Goal: Find specific page/section: Find specific page/section

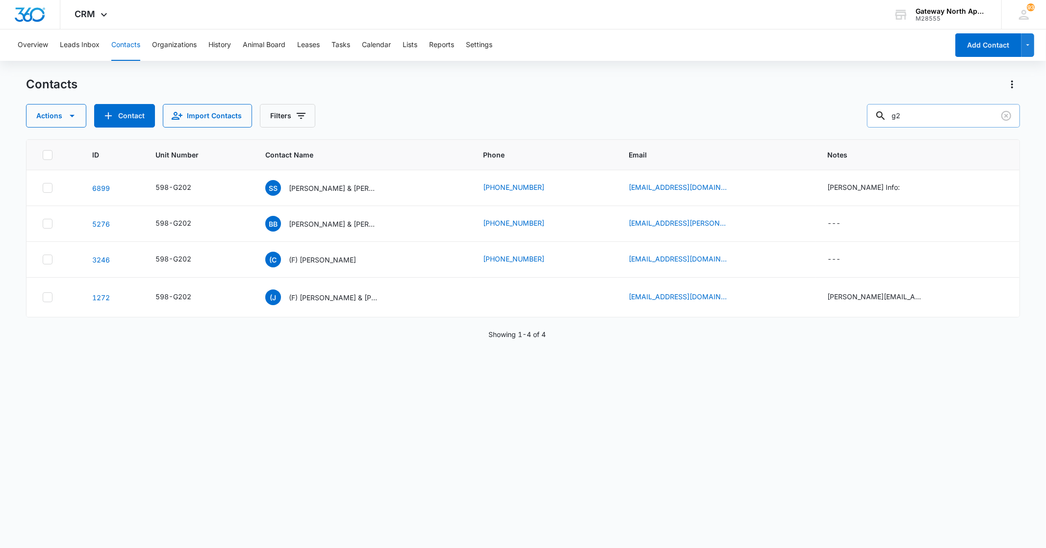
type input "g"
type input "m300"
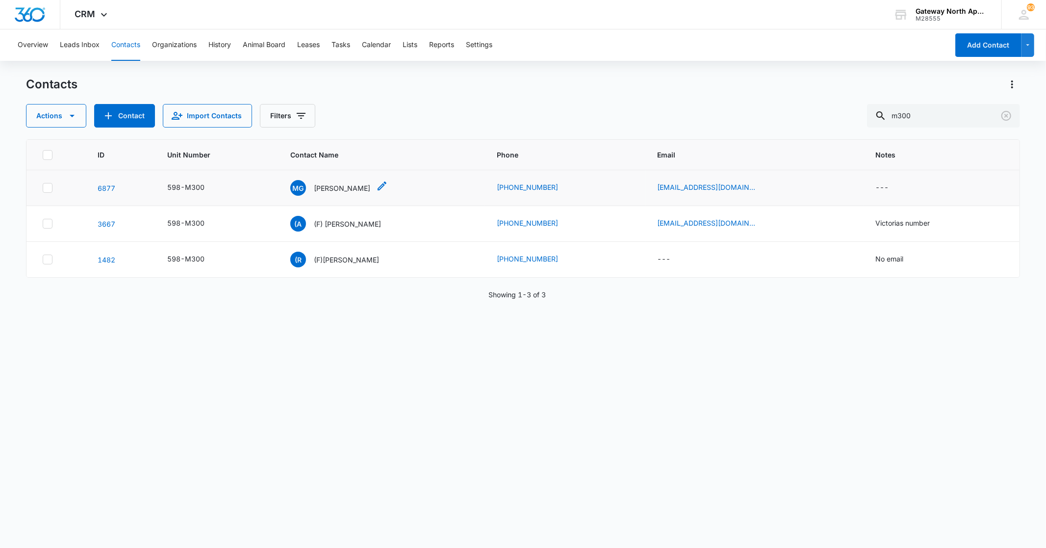
click at [339, 180] on div "MG [PERSON_NAME]" at bounding box center [330, 188] width 80 height 16
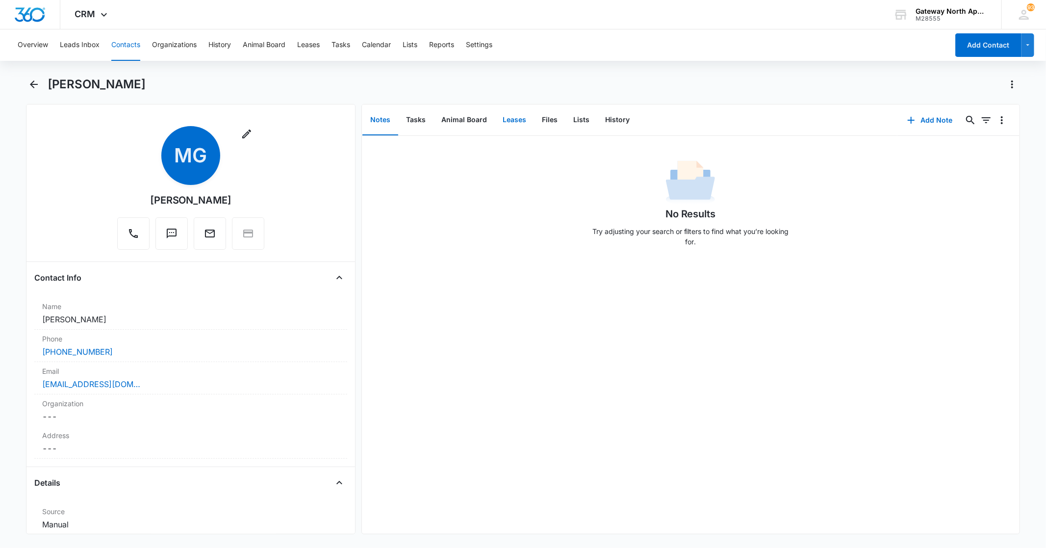
click at [516, 120] on button "Leases" at bounding box center [514, 120] width 39 height 30
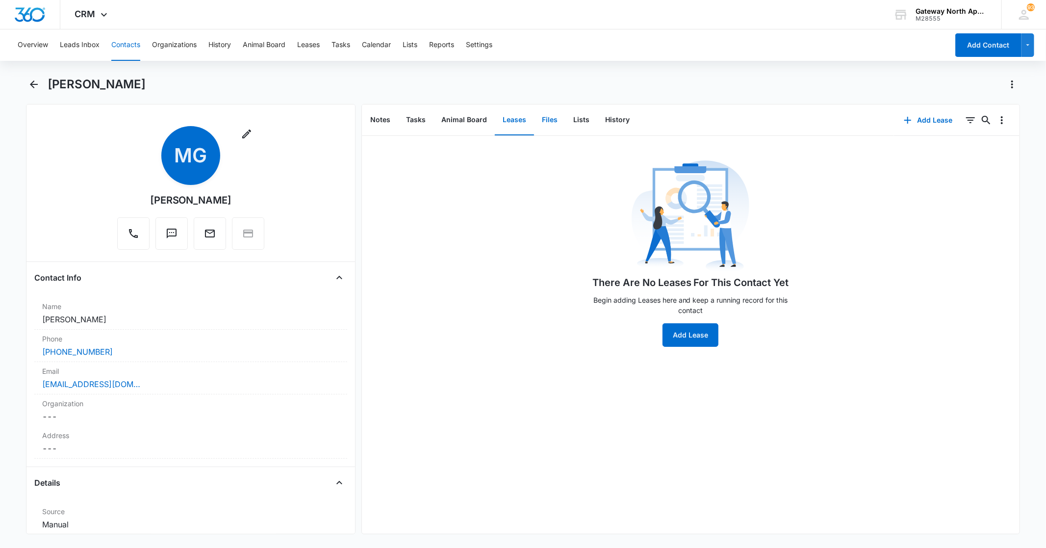
click at [538, 119] on button "Files" at bounding box center [549, 120] width 31 height 30
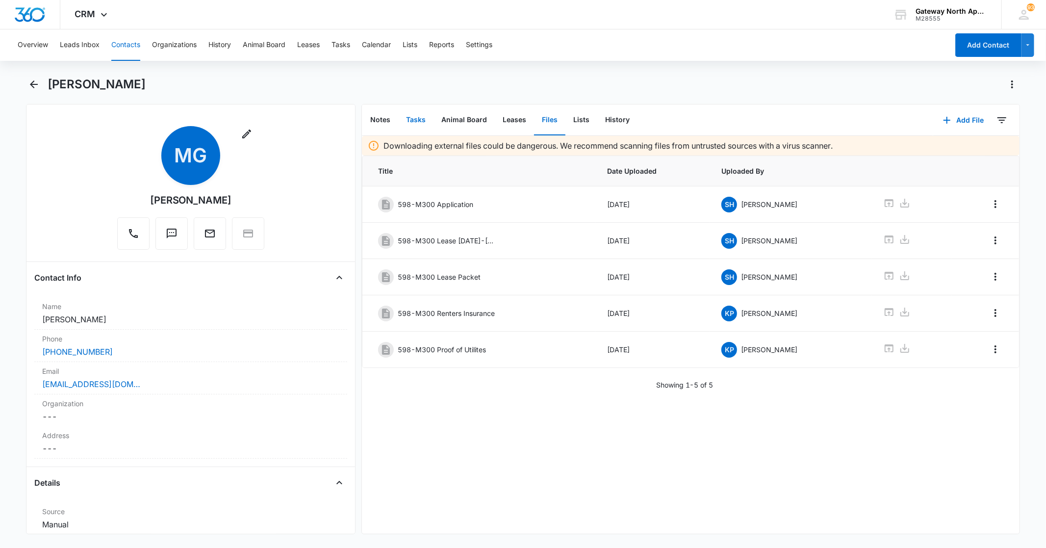
click at [418, 119] on button "Tasks" at bounding box center [415, 120] width 35 height 30
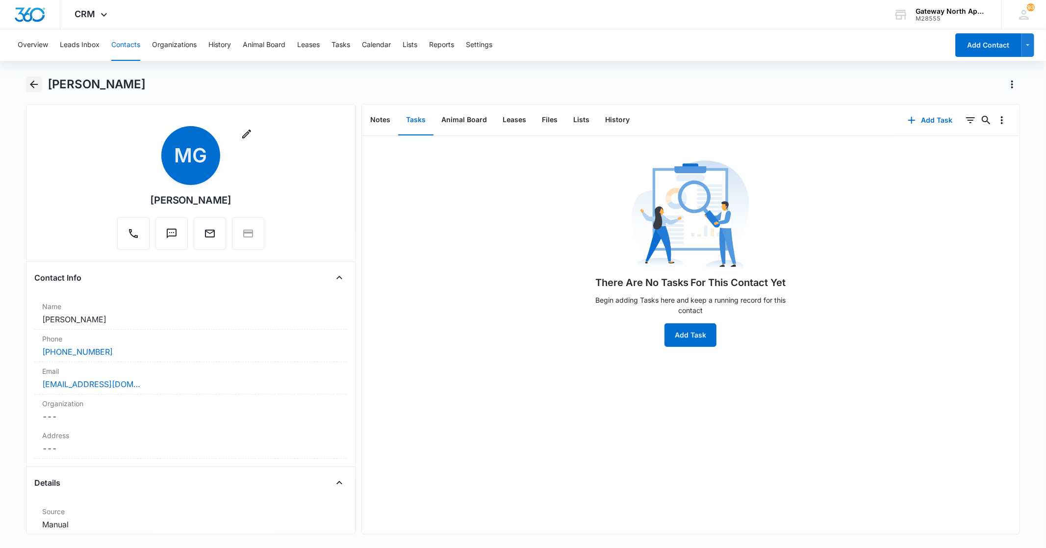
click at [31, 84] on icon "Back" at bounding box center [34, 84] width 8 height 8
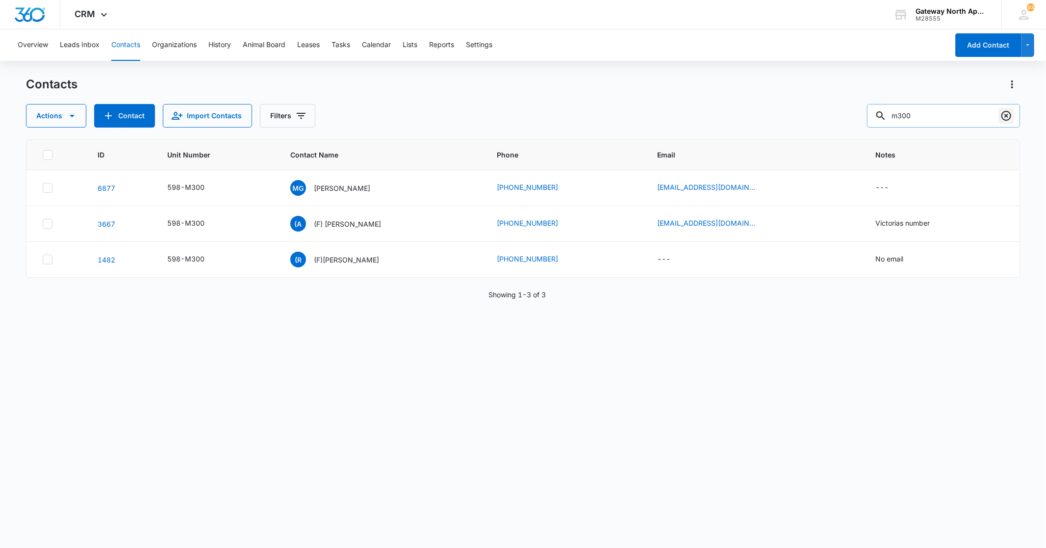
click at [1009, 116] on icon "Clear" at bounding box center [1006, 116] width 12 height 12
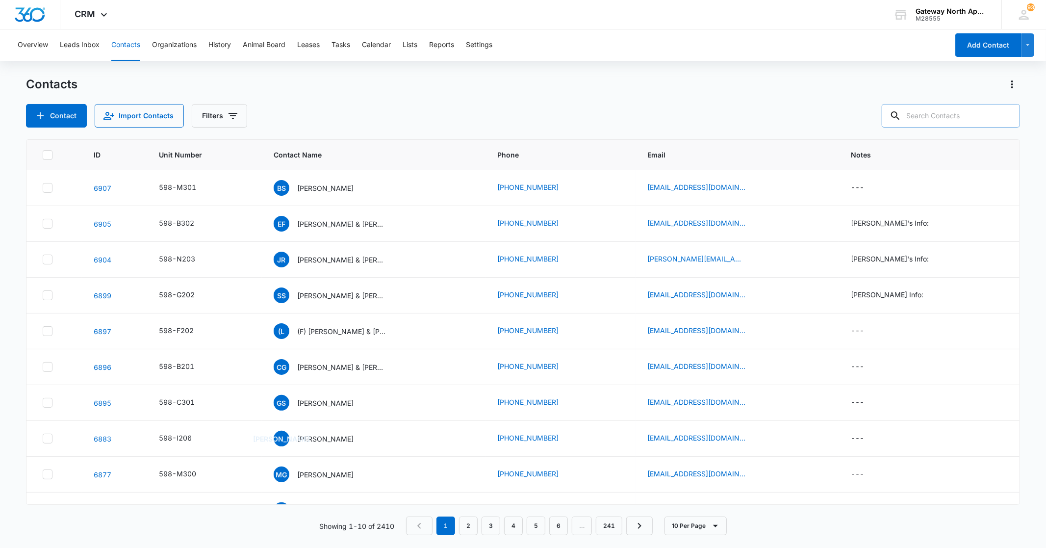
click at [980, 115] on input "text" at bounding box center [951, 116] width 138 height 24
type input "p202"
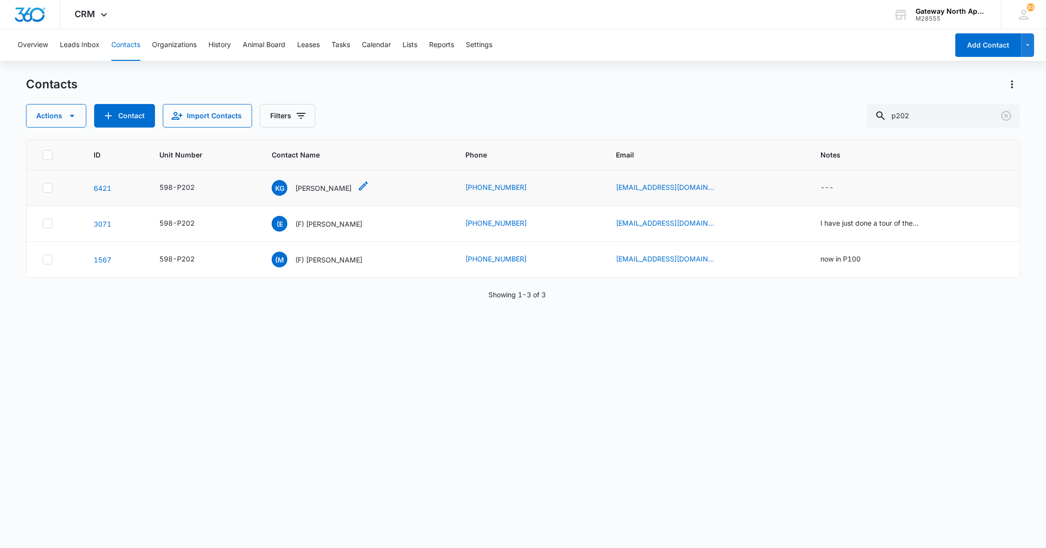
click at [303, 185] on p "[PERSON_NAME]" at bounding box center [323, 188] width 56 height 10
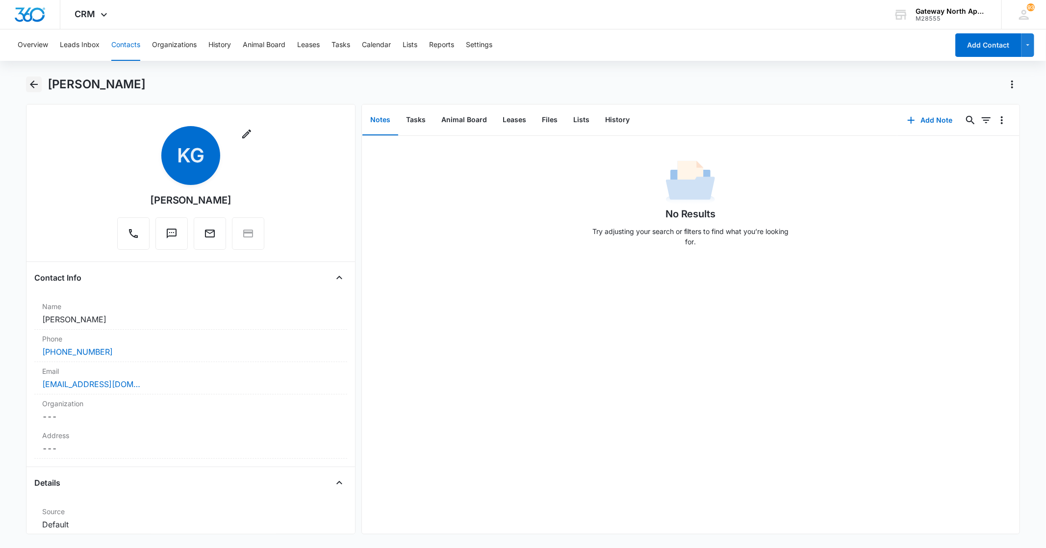
click at [27, 82] on button "Back" at bounding box center [33, 84] width 15 height 16
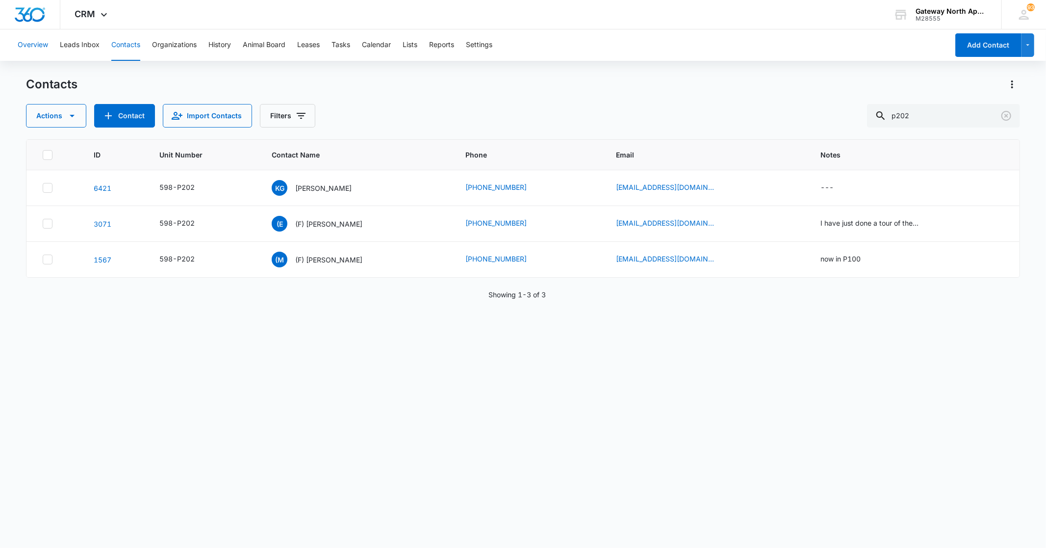
click at [41, 45] on button "Overview" at bounding box center [33, 44] width 30 height 31
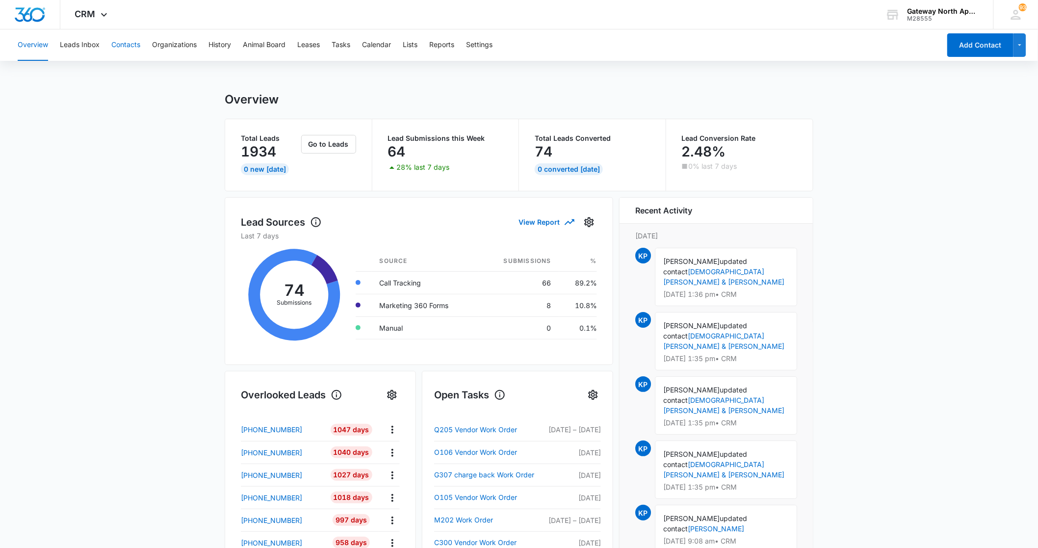
click at [138, 46] on button "Contacts" at bounding box center [125, 44] width 29 height 31
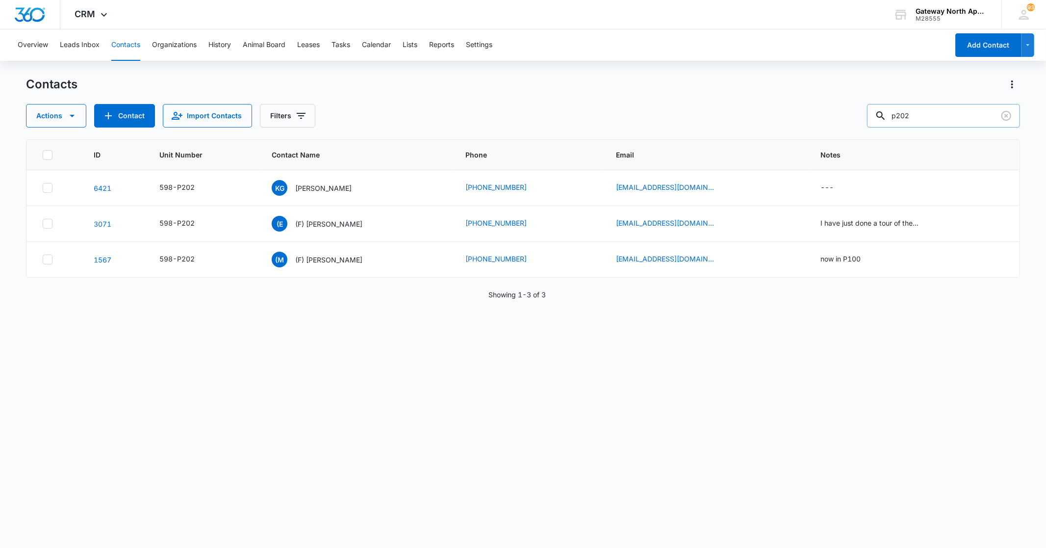
click at [960, 105] on input "p202" at bounding box center [943, 116] width 153 height 24
click at [1007, 115] on icon "Clear" at bounding box center [1006, 116] width 10 height 10
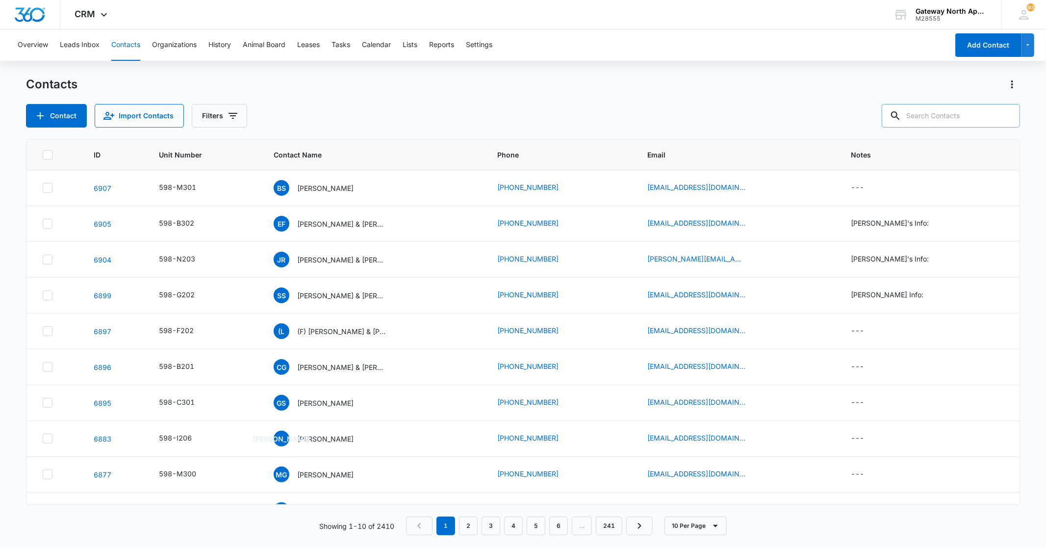
click at [967, 117] on input "text" at bounding box center [951, 116] width 138 height 24
type input "c102"
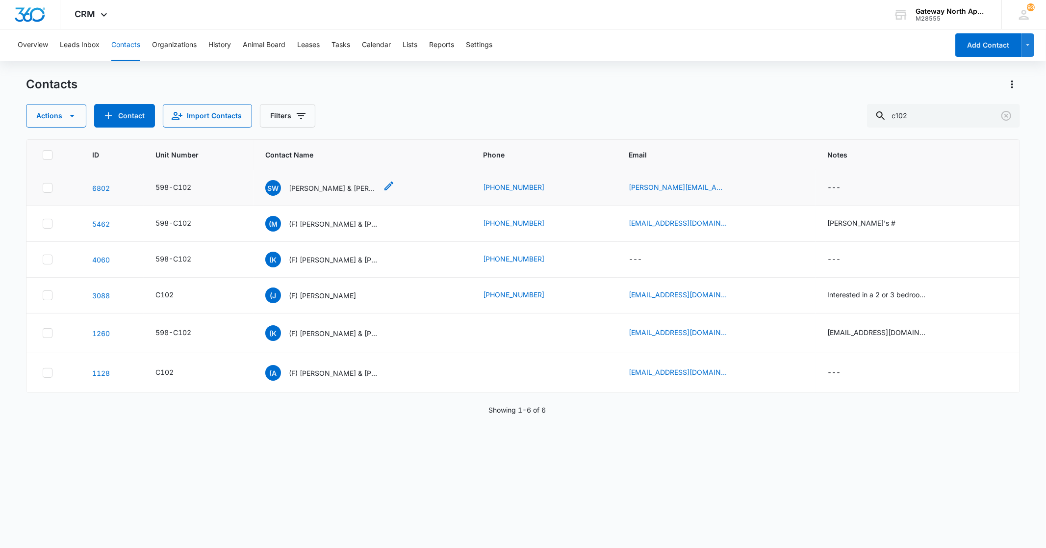
click at [335, 185] on p "[PERSON_NAME] & [PERSON_NAME]" at bounding box center [333, 188] width 88 height 10
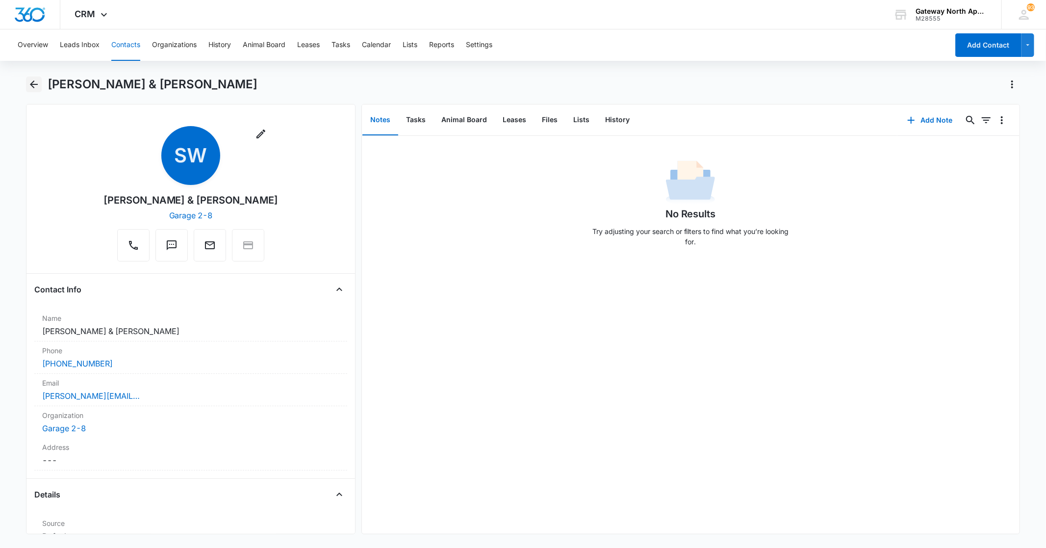
click at [33, 87] on icon "Back" at bounding box center [34, 84] width 12 height 12
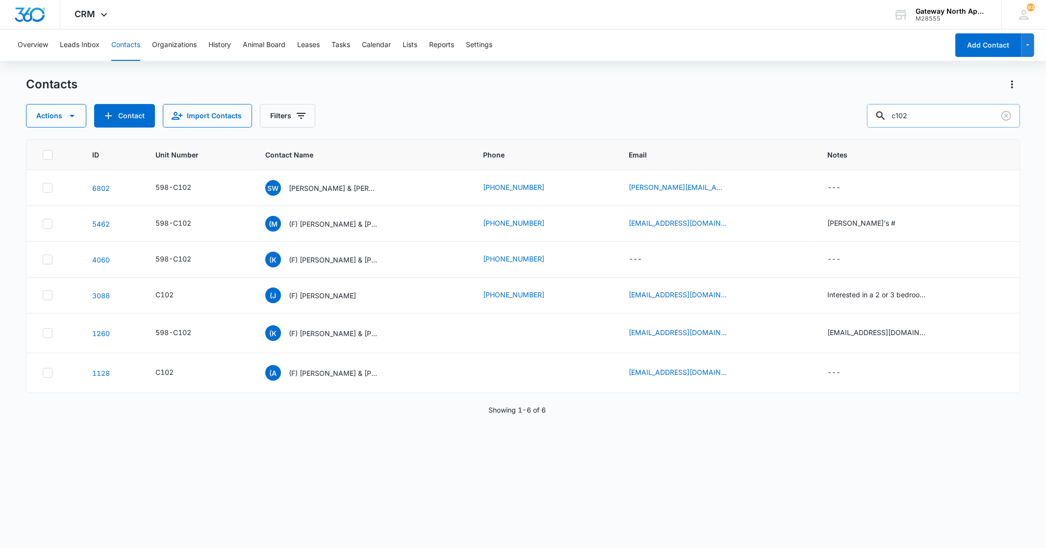
click at [938, 116] on input "c102" at bounding box center [943, 116] width 153 height 24
type input "c"
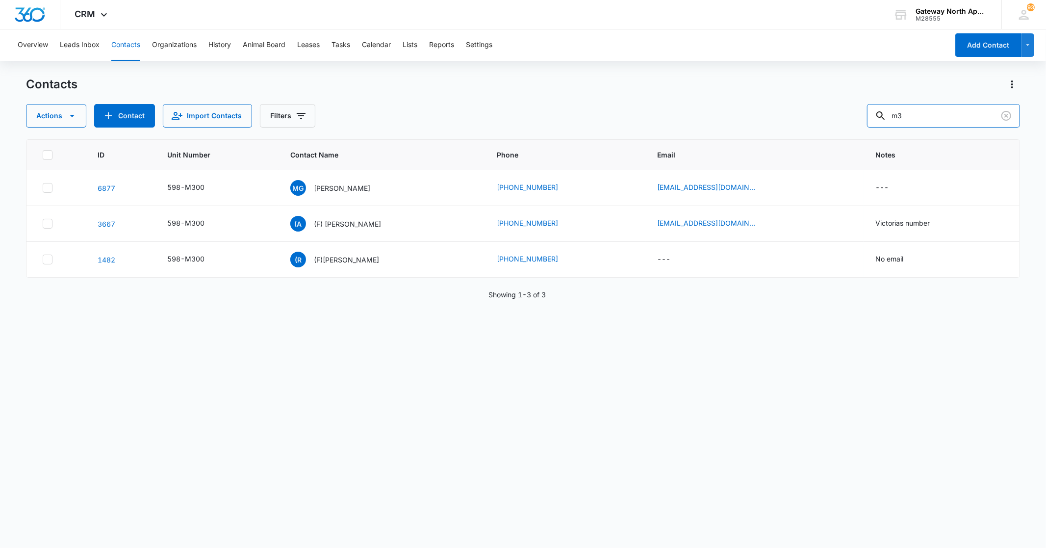
type input "m"
type input "c102"
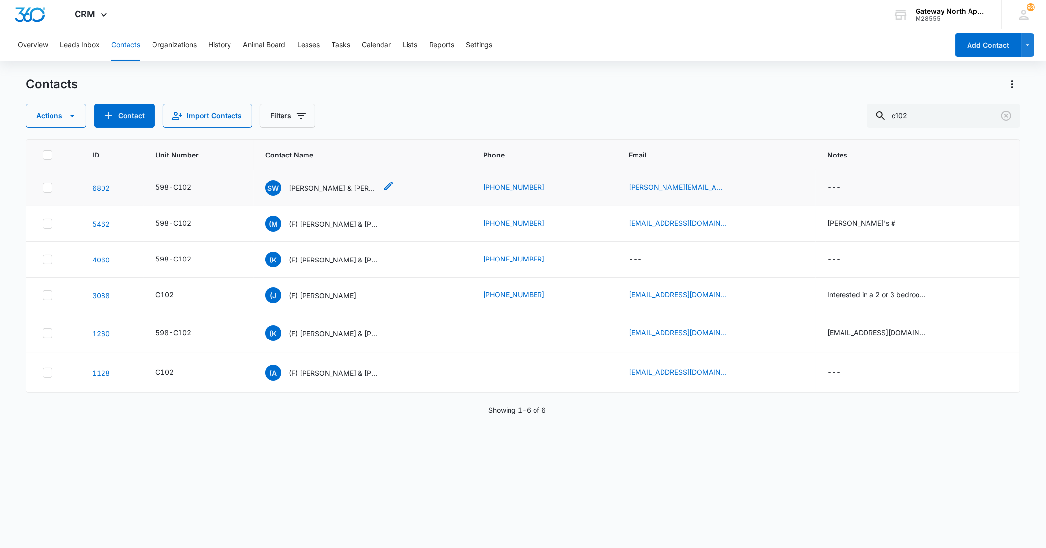
click at [307, 184] on p "[PERSON_NAME] & [PERSON_NAME]" at bounding box center [333, 188] width 88 height 10
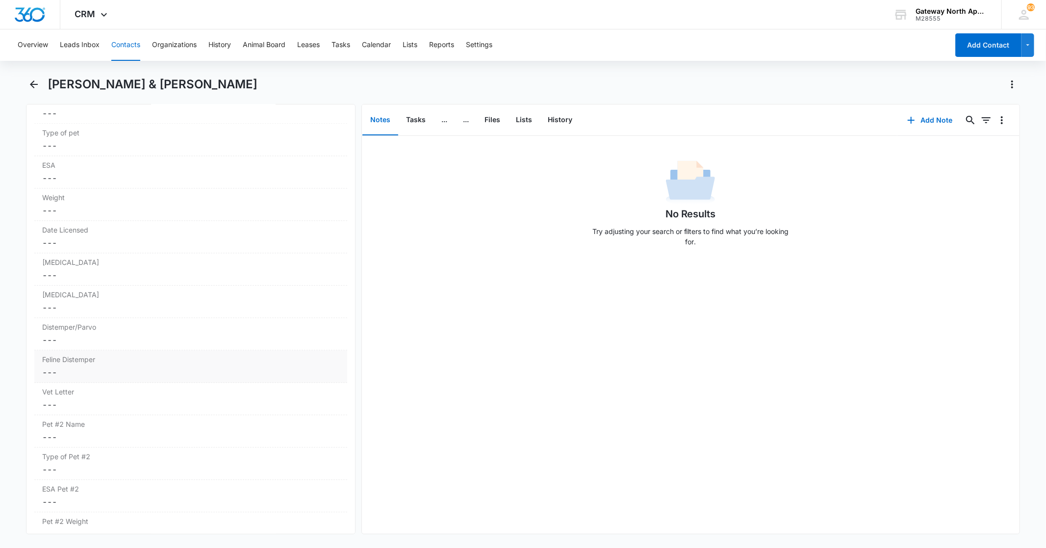
scroll to position [2016, 0]
click at [488, 116] on button "Files" at bounding box center [492, 120] width 31 height 30
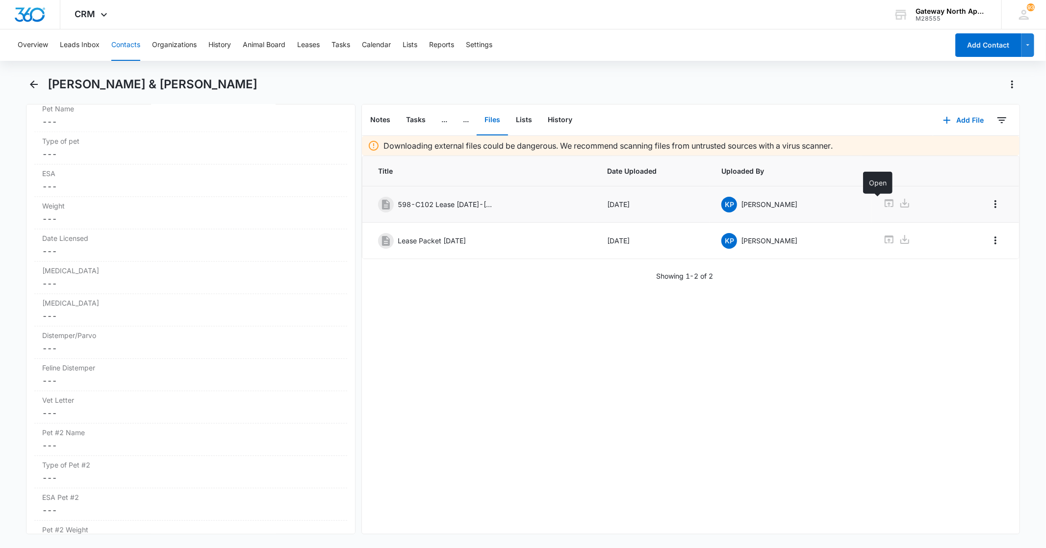
click at [883, 199] on icon at bounding box center [889, 203] width 12 height 12
click at [883, 238] on icon at bounding box center [889, 239] width 12 height 12
click at [33, 89] on icon "Back" at bounding box center [34, 84] width 12 height 12
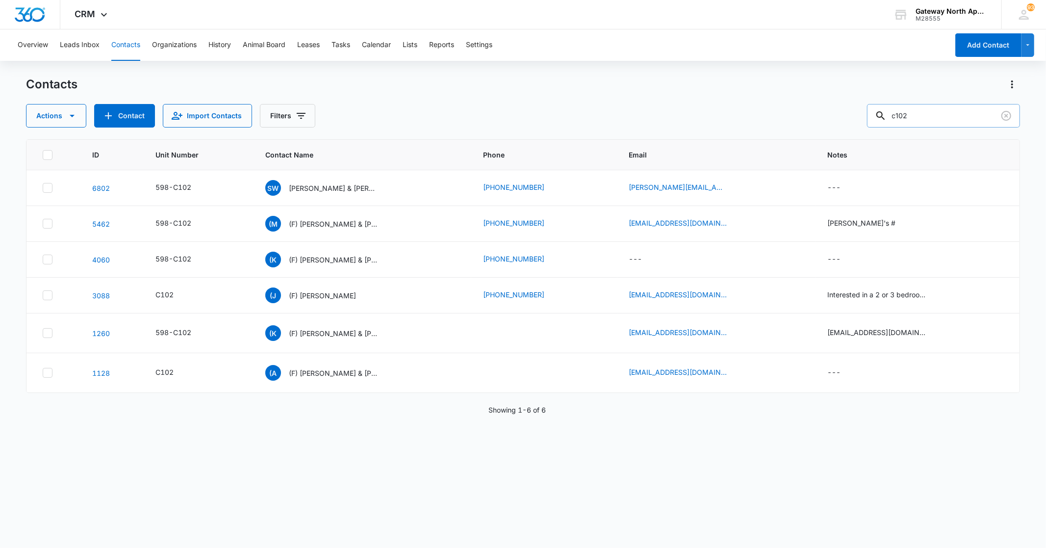
click at [971, 118] on input "c102" at bounding box center [943, 116] width 153 height 24
type input "c"
type input "A201"
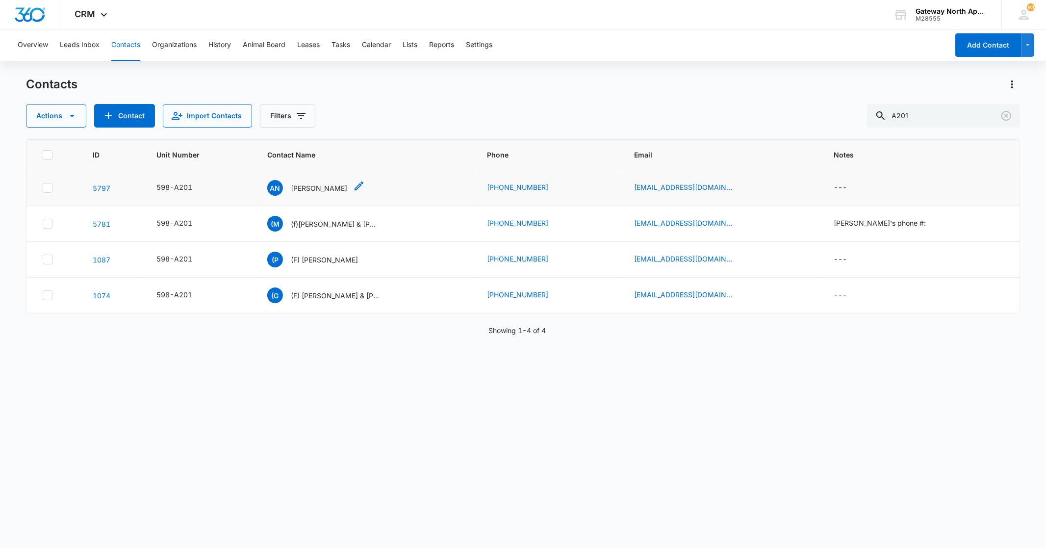
click at [330, 183] on p "[PERSON_NAME]" at bounding box center [319, 188] width 56 height 10
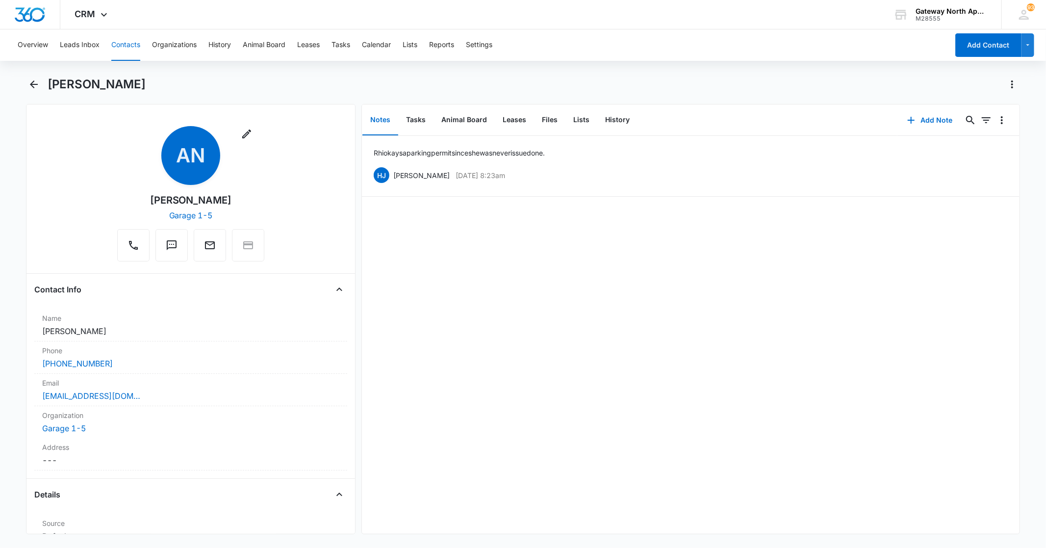
click at [479, 424] on div "Rhi okays a parking permit since she was never issued one. [PERSON_NAME] [DATE]…" at bounding box center [691, 335] width 658 height 398
click at [34, 81] on icon "Back" at bounding box center [34, 84] width 12 height 12
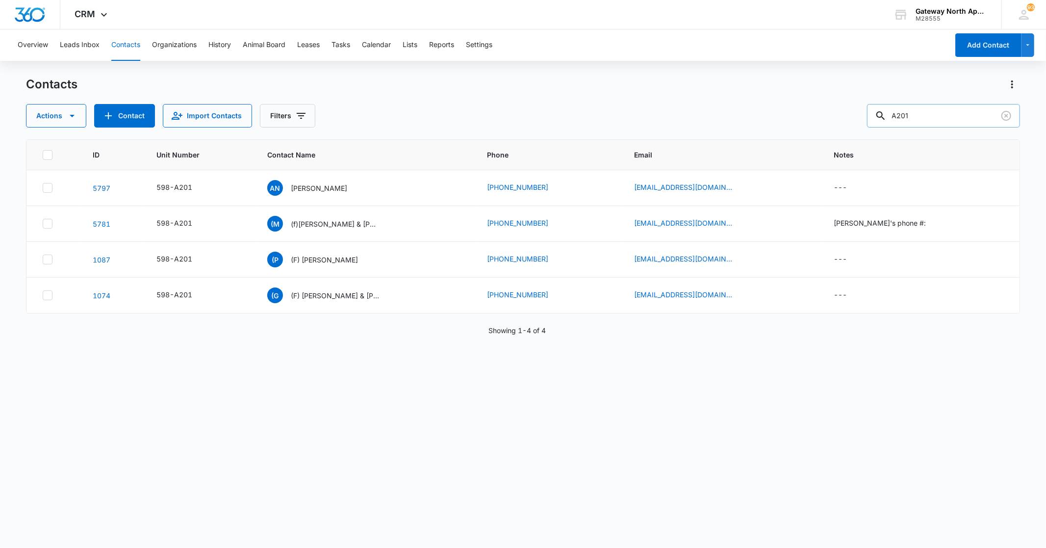
click at [928, 108] on input "A201" at bounding box center [943, 116] width 153 height 24
type input "A"
type input "b305"
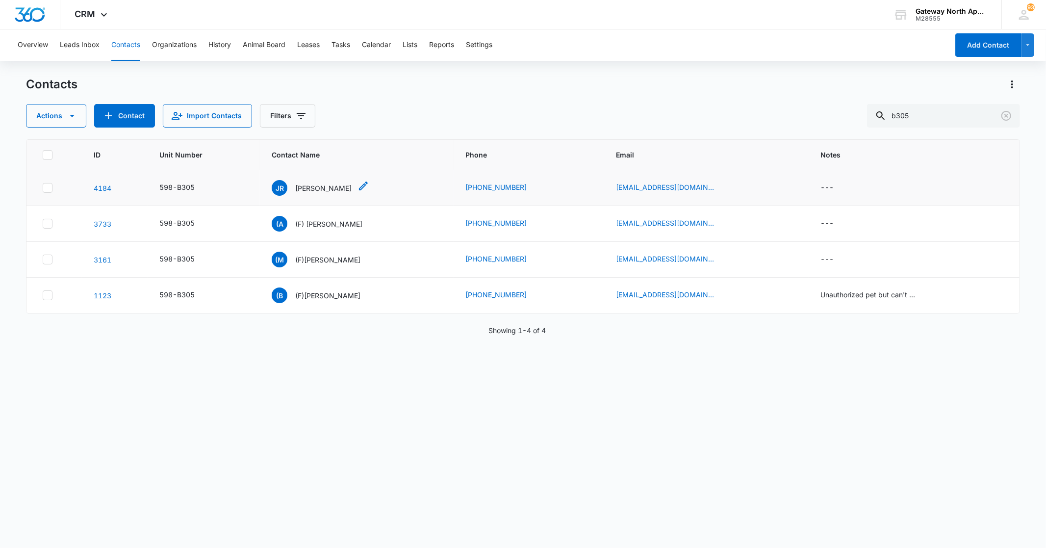
click at [316, 184] on p "[PERSON_NAME]" at bounding box center [323, 188] width 56 height 10
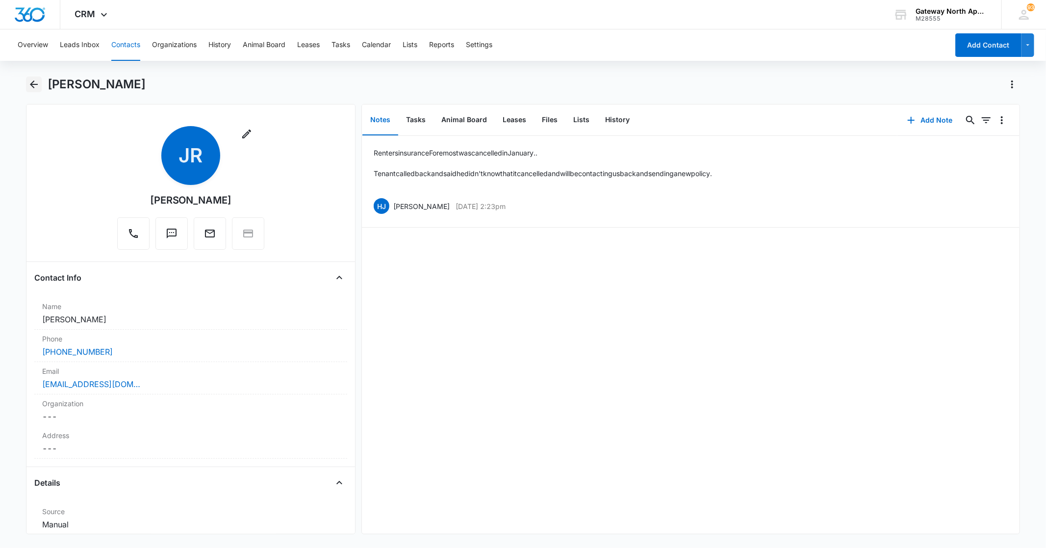
click at [28, 83] on icon "Back" at bounding box center [34, 84] width 12 height 12
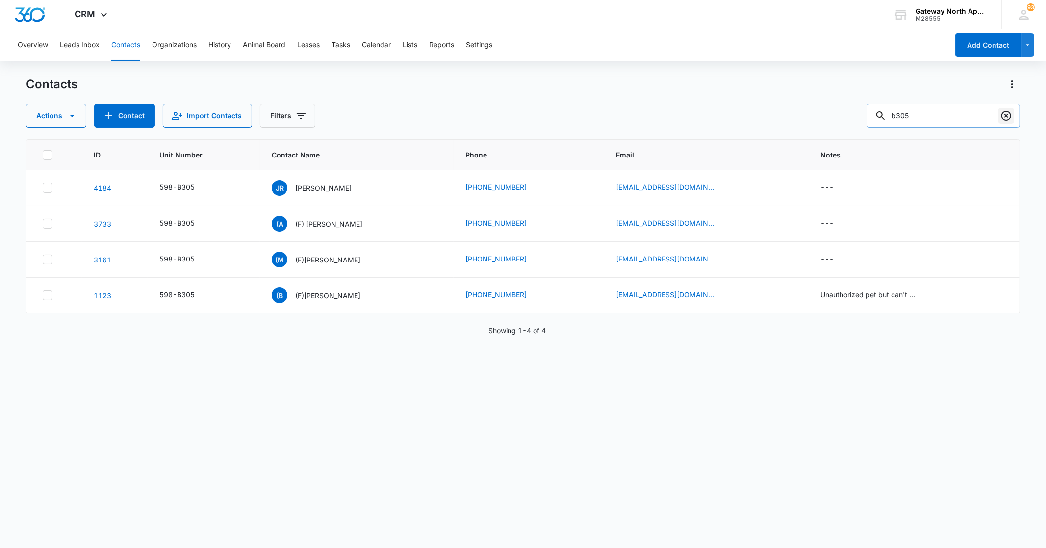
click at [1006, 115] on icon "Clear" at bounding box center [1006, 116] width 10 height 10
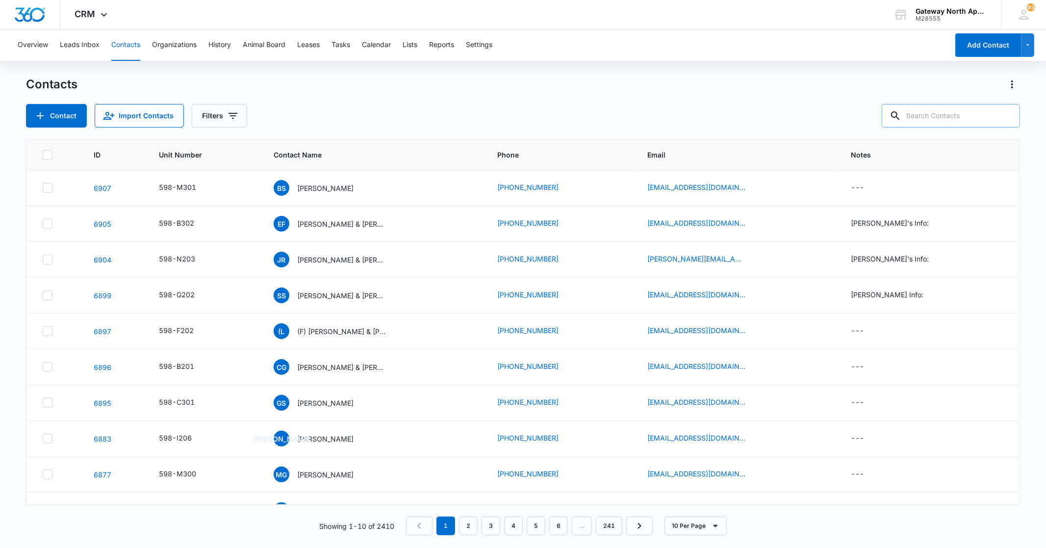
click at [949, 113] on input "text" at bounding box center [951, 116] width 138 height 24
type input "c206"
